Goal: Task Accomplishment & Management: Use online tool/utility

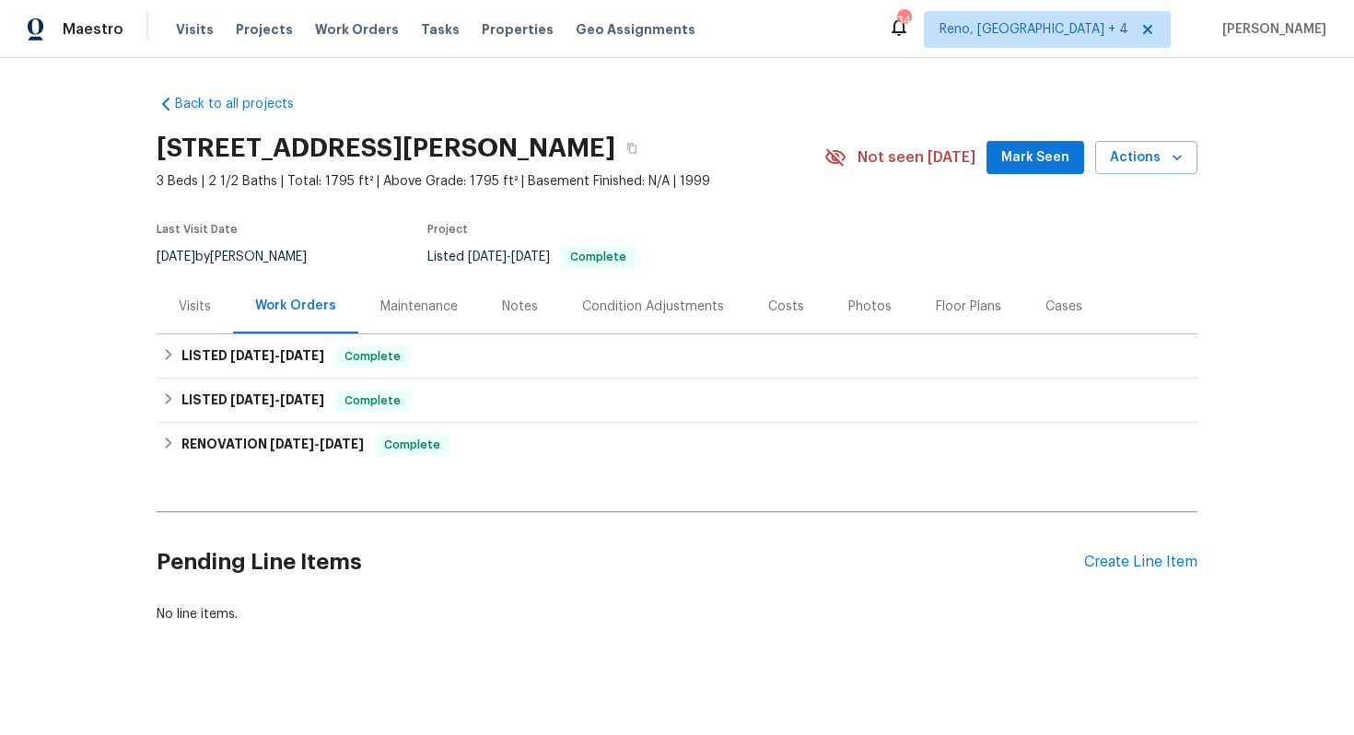
click at [179, 302] on div "Visits" at bounding box center [195, 306] width 32 height 18
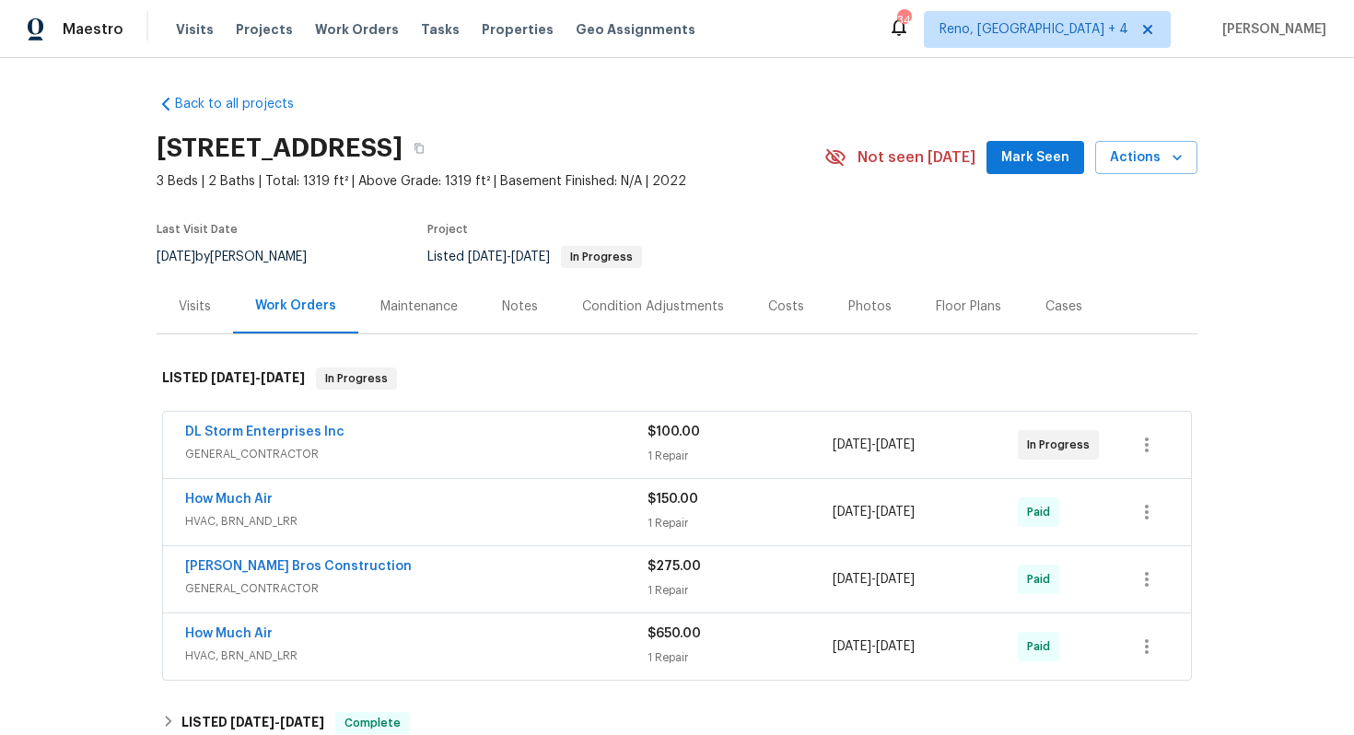
click at [199, 322] on div "Visits" at bounding box center [195, 306] width 76 height 54
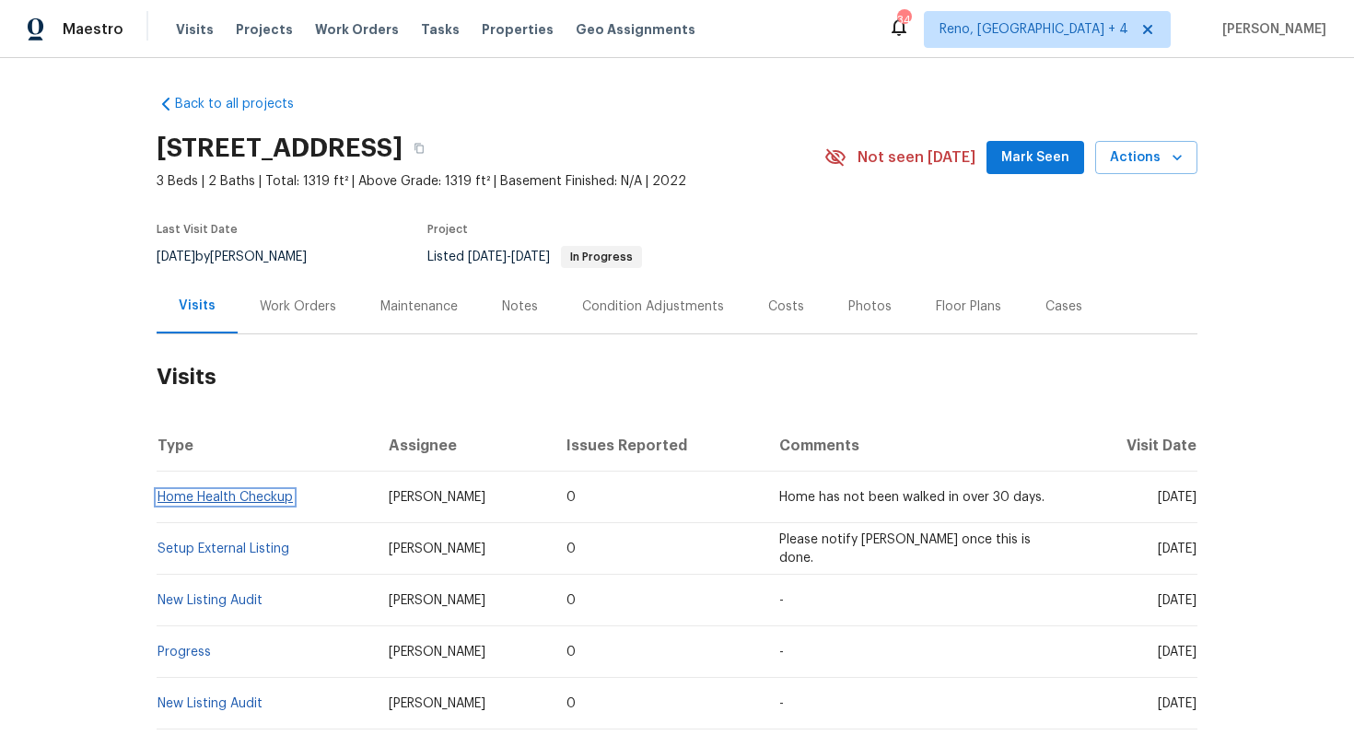
click at [291, 495] on link "Home Health Checkup" at bounding box center [224, 497] width 135 height 13
